Goal: Entertainment & Leisure: Consume media (video, audio)

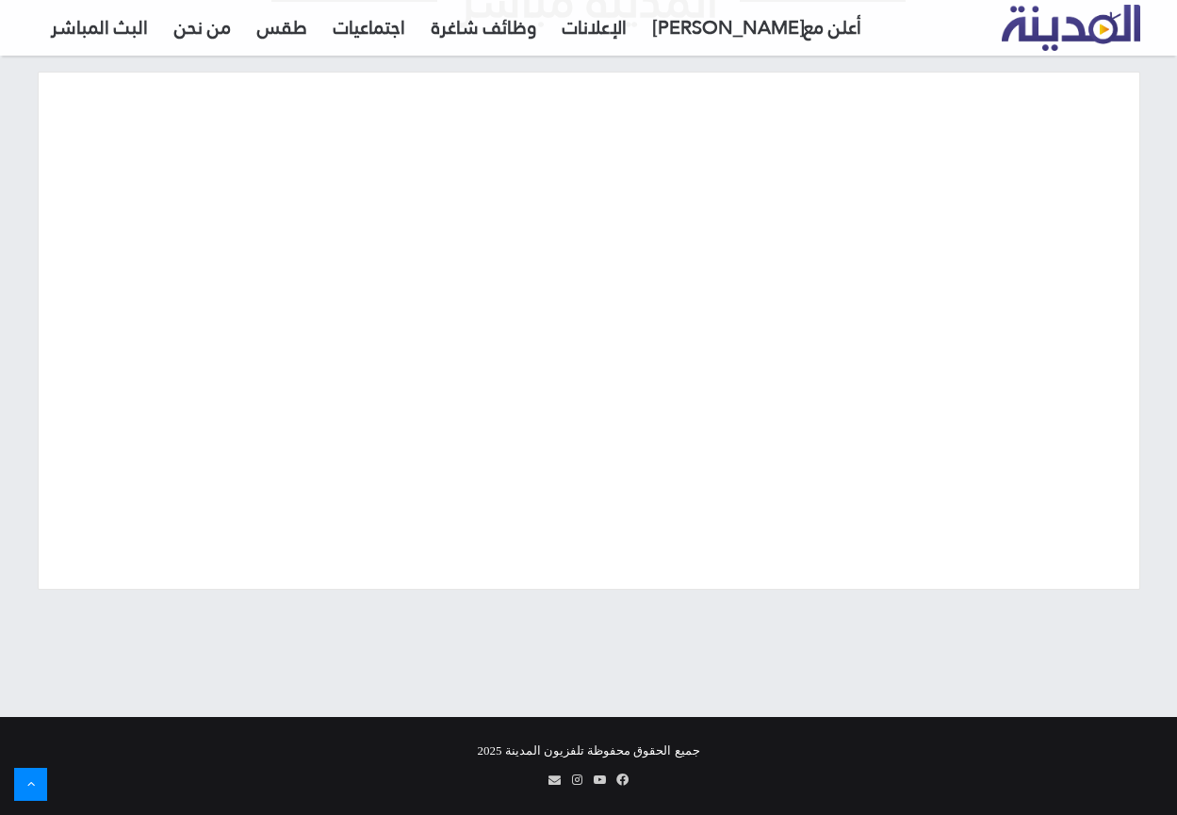
scroll to position [127, 0]
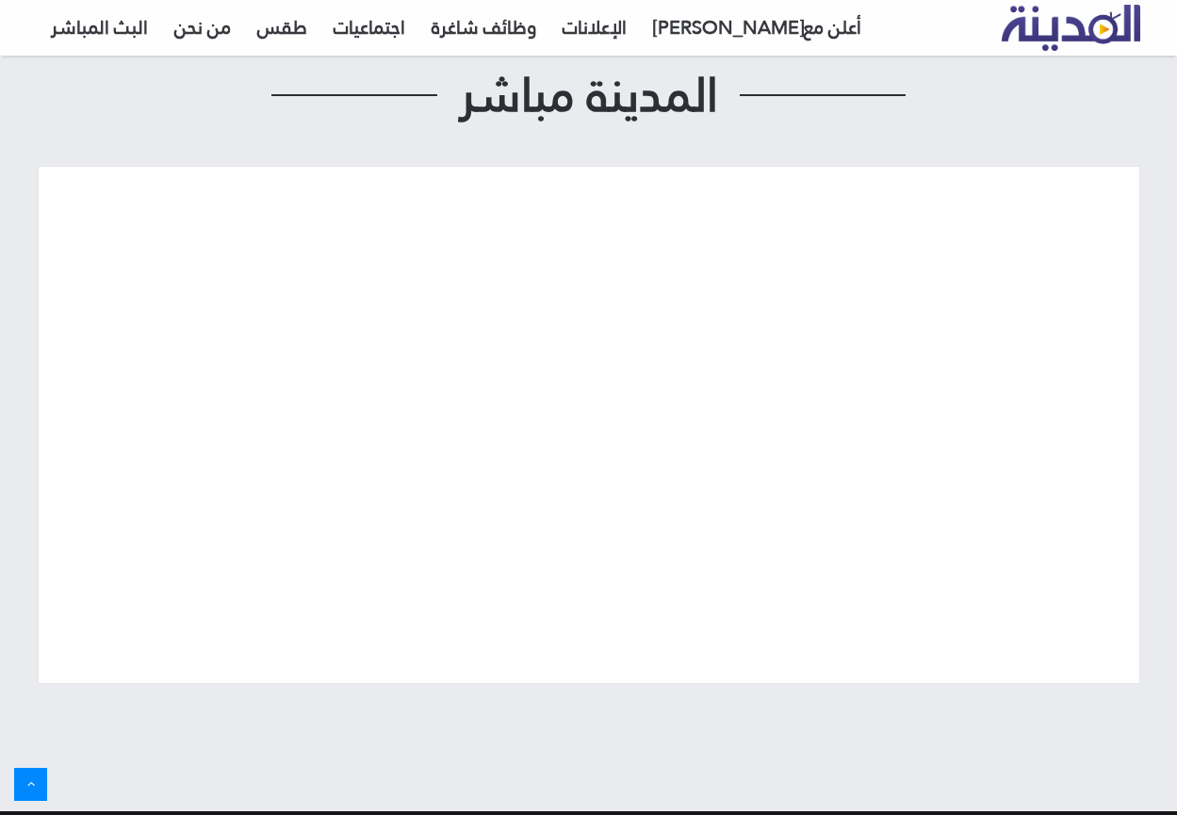
click at [434, 731] on div "المدينة مباشر" at bounding box center [589, 378] width 1102 height 773
click at [117, 29] on link "البث المباشر" at bounding box center [99, 27] width 123 height 57
